Goal: Transaction & Acquisition: Purchase product/service

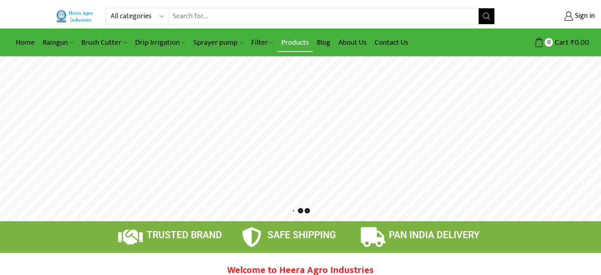
click at [299, 44] on link "Products" at bounding box center [295, 42] width 36 height 19
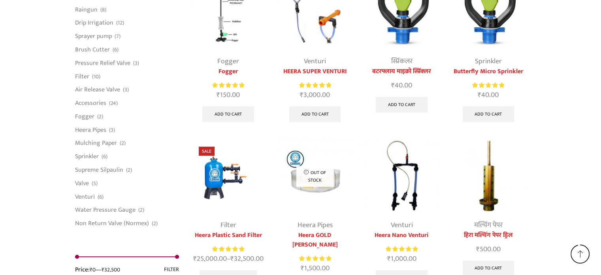
scroll to position [2054, 0]
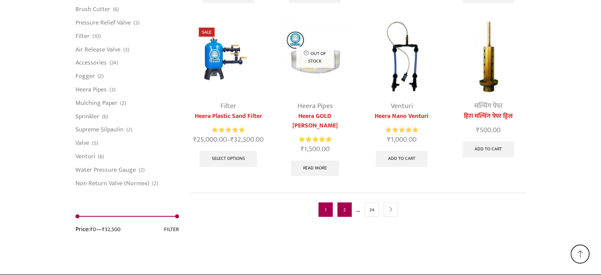
click at [339, 202] on link "2" at bounding box center [344, 209] width 14 height 14
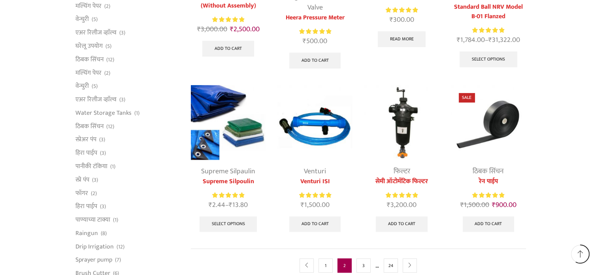
scroll to position [378, 0]
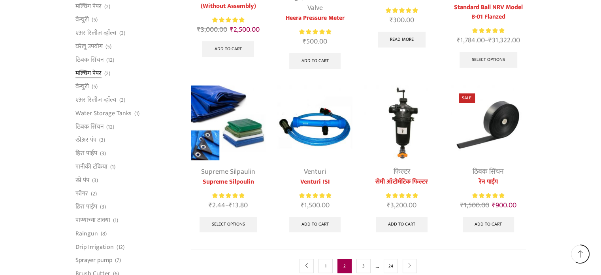
click at [96, 73] on link "मल्चिंग पेपर" at bounding box center [88, 72] width 26 height 13
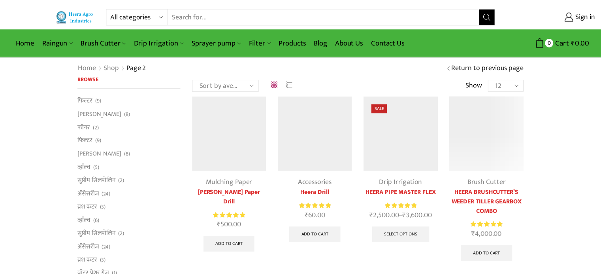
scroll to position [379, 0]
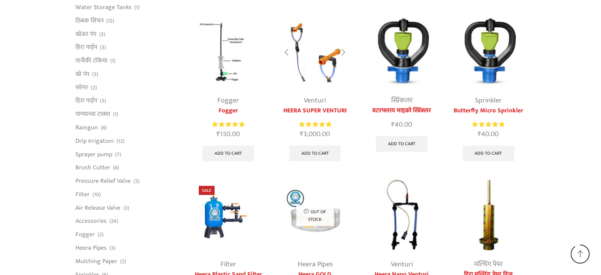
scroll to position [1699, 0]
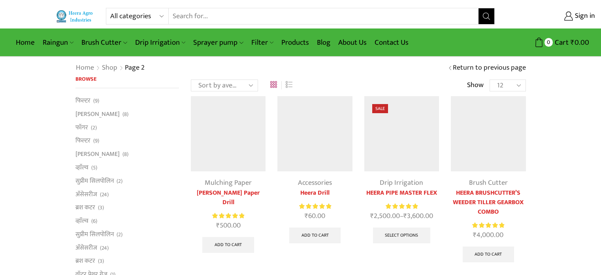
scroll to position [380, 0]
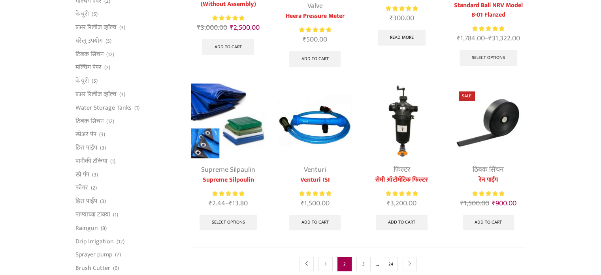
click at [227, 121] on img at bounding box center [228, 120] width 75 height 75
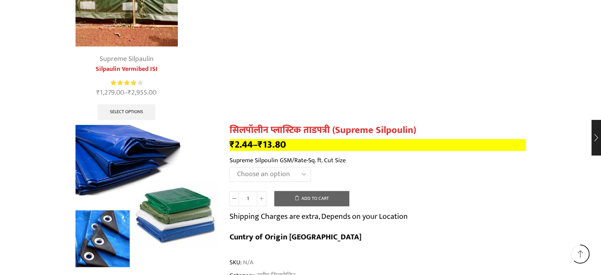
scroll to position [1264, 0]
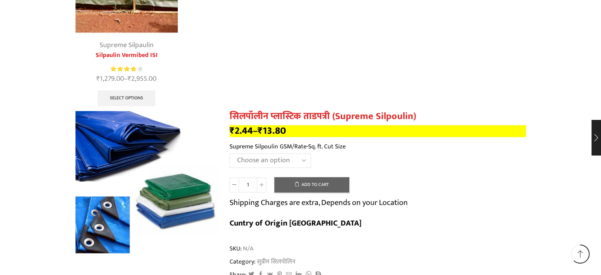
click at [303, 153] on select "Choose an option" at bounding box center [269, 160] width 81 height 15
click at [302, 153] on select "Choose an option" at bounding box center [269, 160] width 81 height 15
click at [229, 153] on select "Choose an option" at bounding box center [269, 160] width 81 height 15
click at [299, 153] on select "Choose an option" at bounding box center [269, 160] width 81 height 15
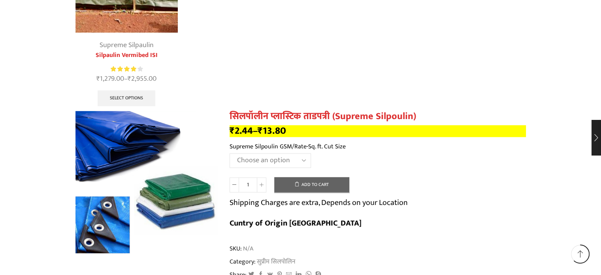
click at [299, 153] on select "Choose an option" at bounding box center [269, 160] width 81 height 15
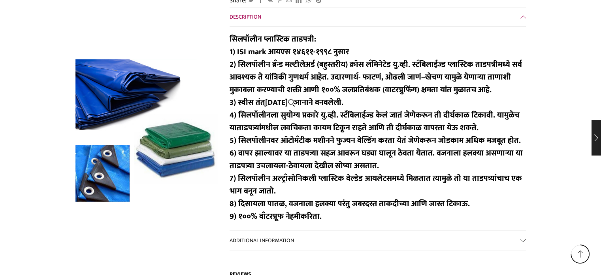
scroll to position [1541, 0]
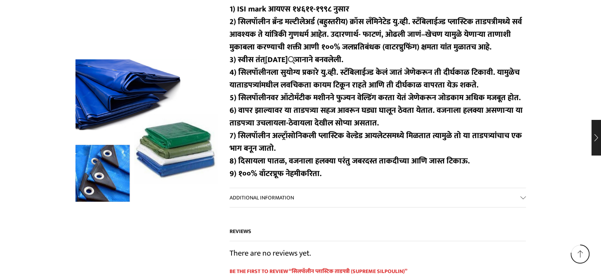
click at [304, 188] on link "Additional information" at bounding box center [377, 197] width 296 height 19
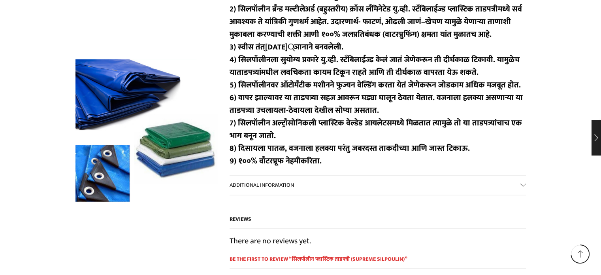
click at [304, 175] on link "Additional information" at bounding box center [377, 184] width 296 height 19
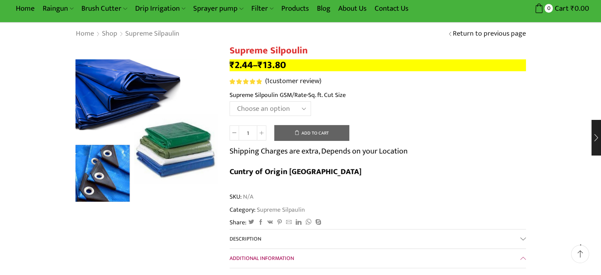
scroll to position [0, 0]
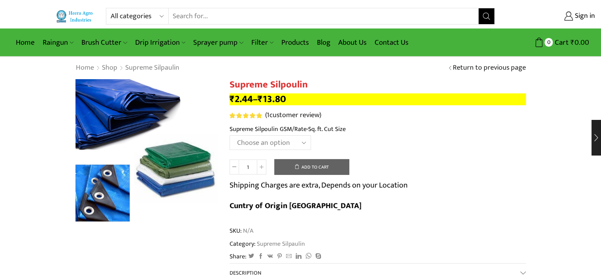
click at [299, 139] on select "Choose an option" at bounding box center [269, 142] width 81 height 15
click at [299, 140] on select "Choose an option" at bounding box center [269, 142] width 81 height 15
click at [299, 139] on select "Choose an option" at bounding box center [269, 142] width 81 height 15
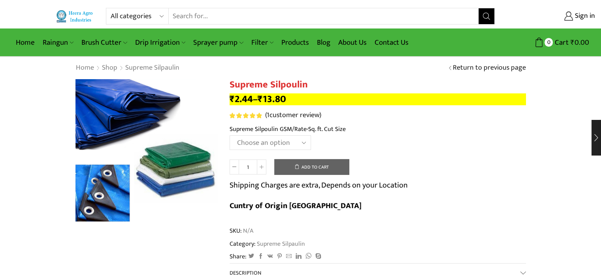
click at [299, 139] on select "Choose an option" at bounding box center [269, 142] width 81 height 15
click at [299, 138] on select "Choose an option" at bounding box center [269, 142] width 81 height 15
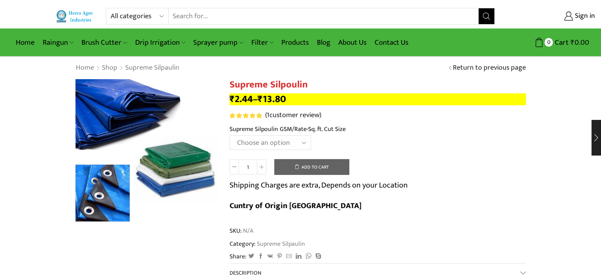
click at [299, 138] on select "Choose an option" at bounding box center [269, 142] width 81 height 15
drag, startPoint x: 299, startPoint y: 138, endPoint x: 289, endPoint y: 135, distance: 10.9
click at [299, 138] on select "Choose an option" at bounding box center [269, 142] width 81 height 15
